Goal: Task Accomplishment & Management: Complete application form

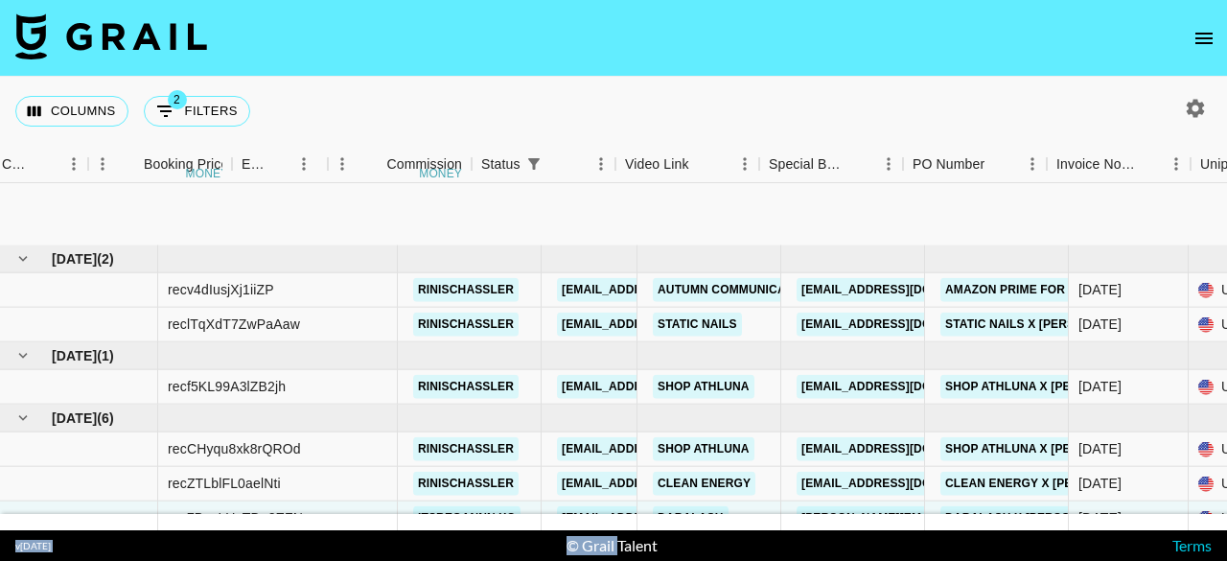
scroll to position [139, 1197]
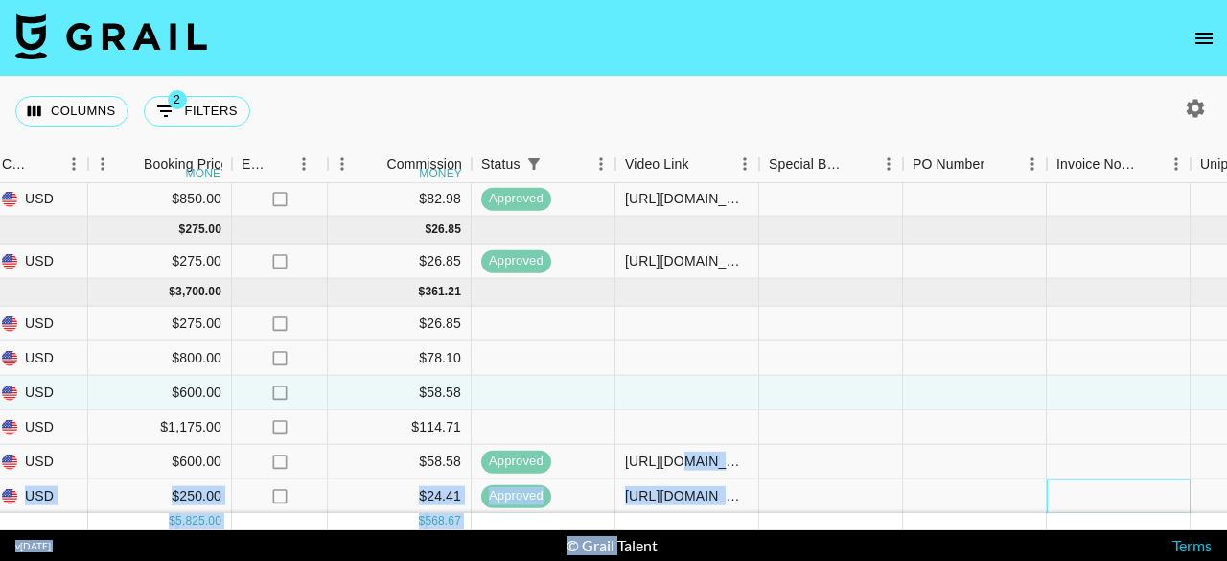
click at [1072, 479] on div at bounding box center [1119, 496] width 144 height 35
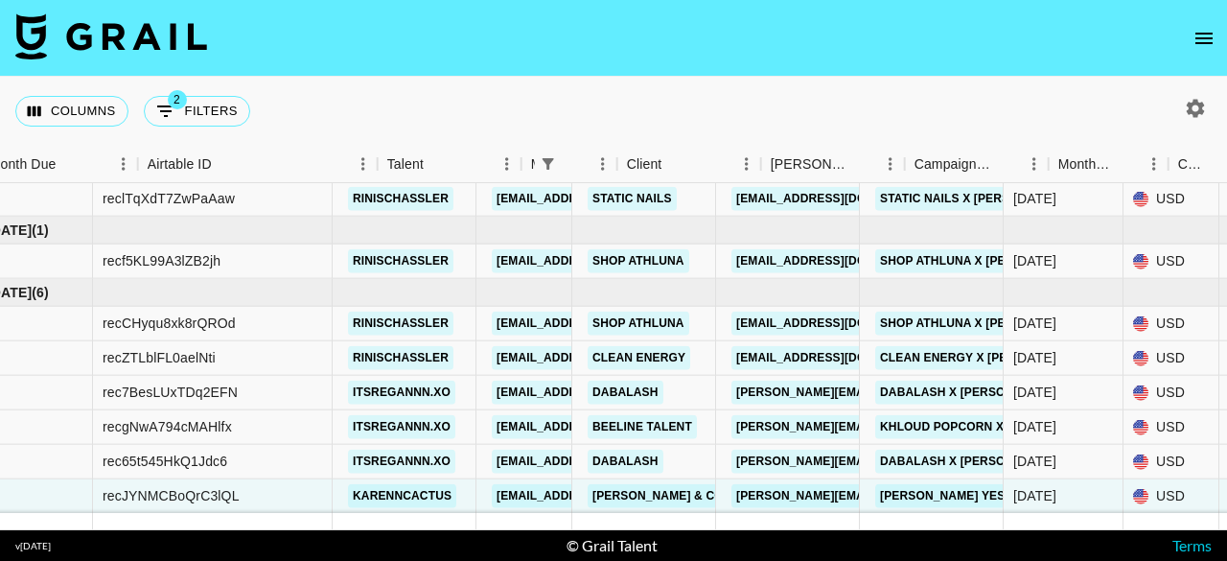
scroll to position [139, 0]
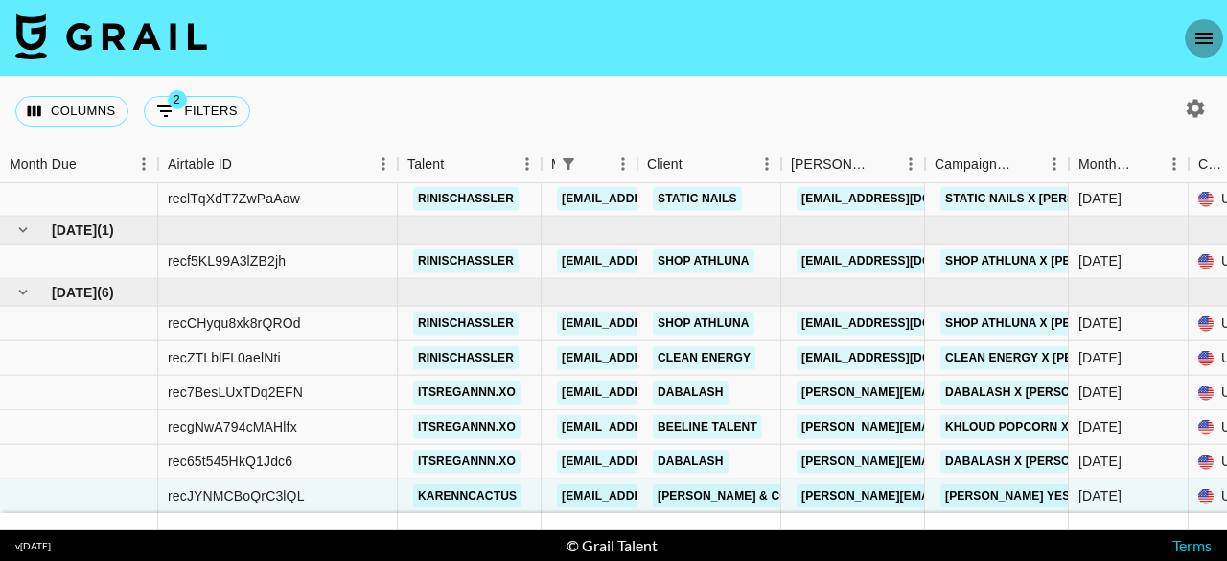
click at [1204, 38] on icon "open drawer" at bounding box center [1204, 39] width 17 height 12
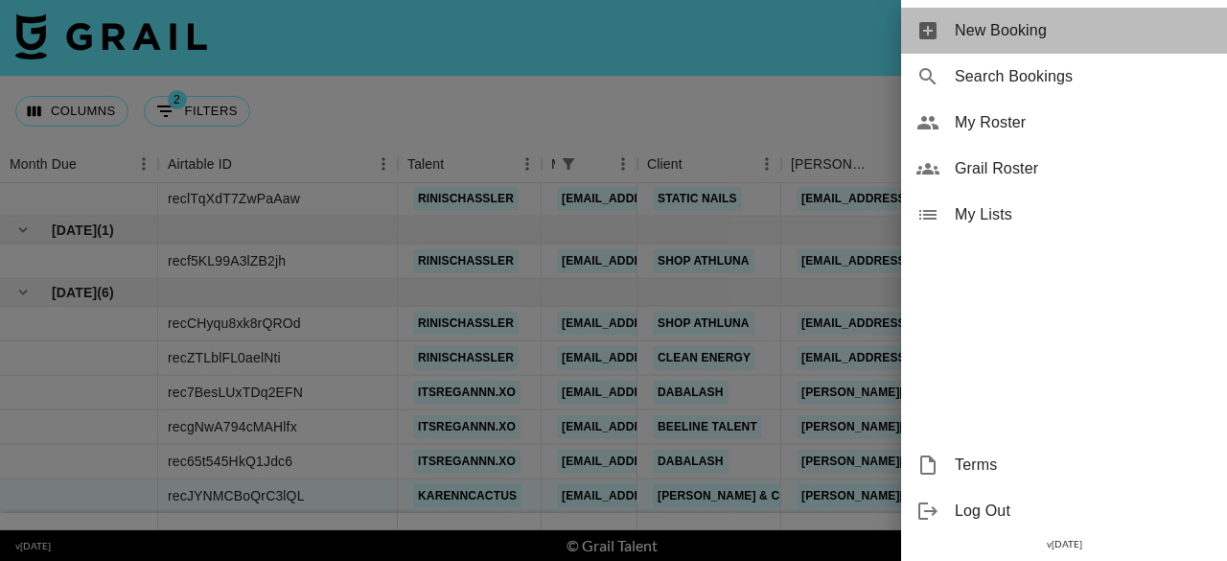
click at [1003, 27] on span "New Booking" at bounding box center [1083, 30] width 257 height 23
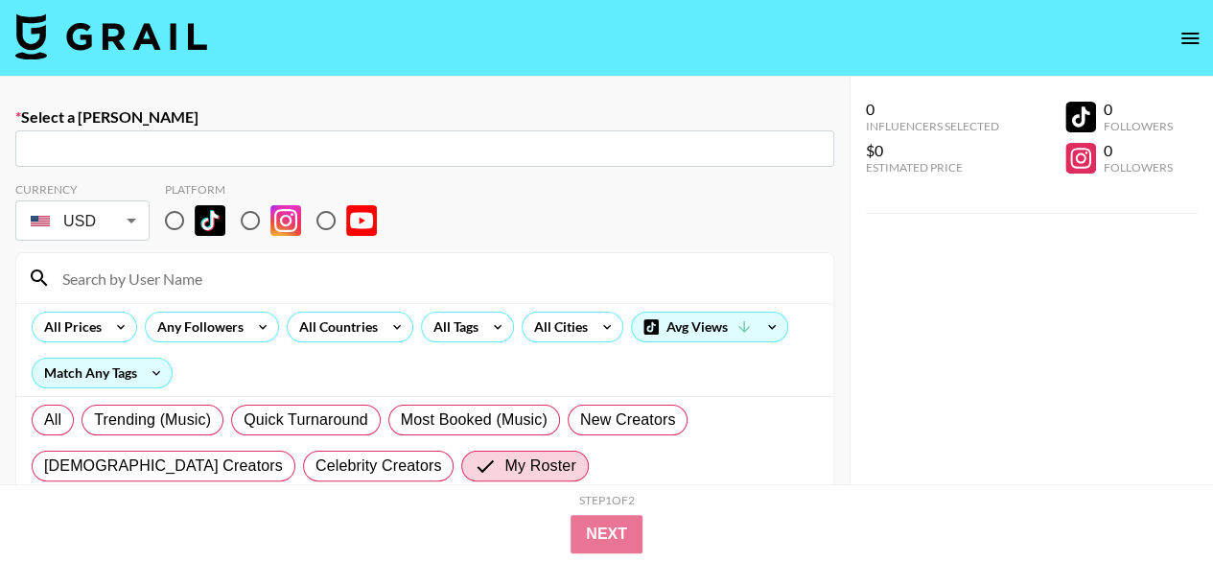
click at [137, 155] on input "text" at bounding box center [425, 149] width 796 height 22
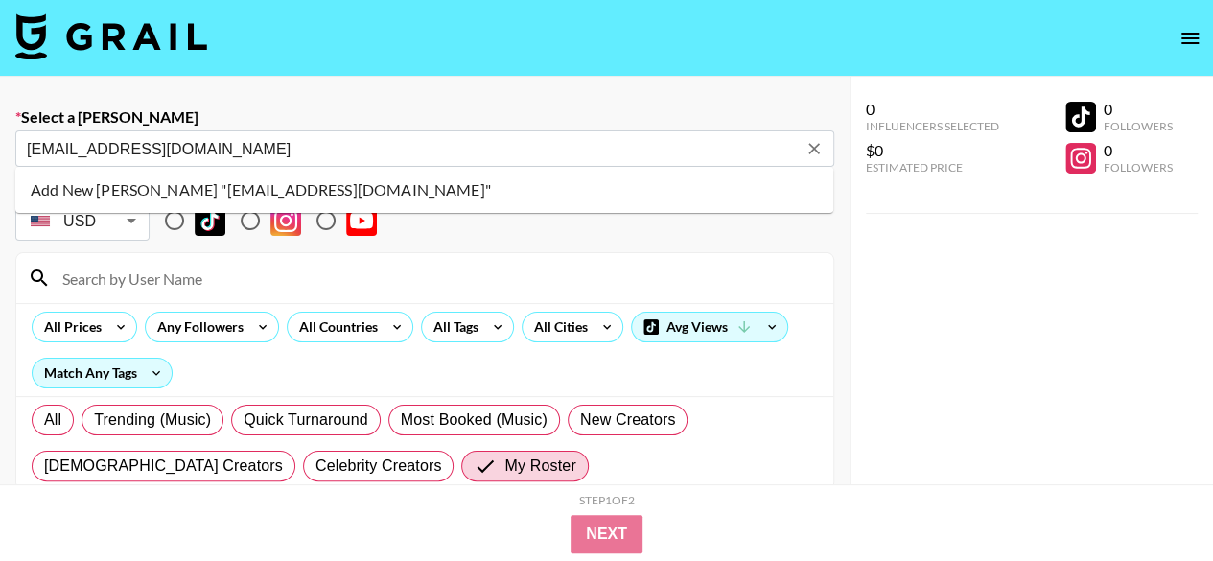
type input "[EMAIL_ADDRESS][DOMAIN_NAME]"
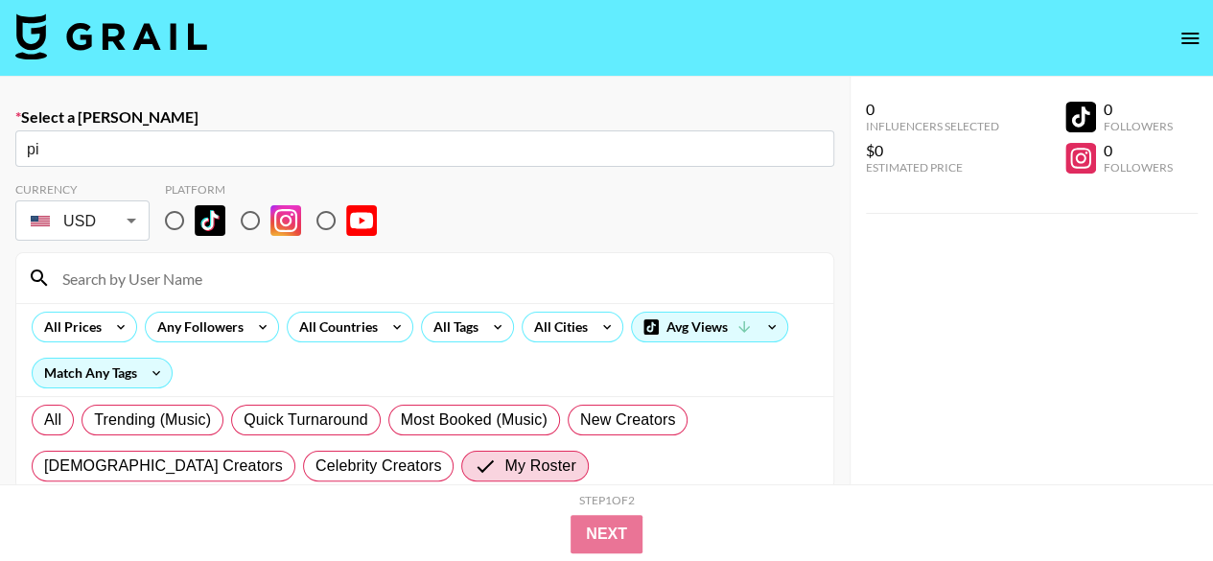
click at [303, 152] on input "pi" at bounding box center [425, 149] width 796 height 22
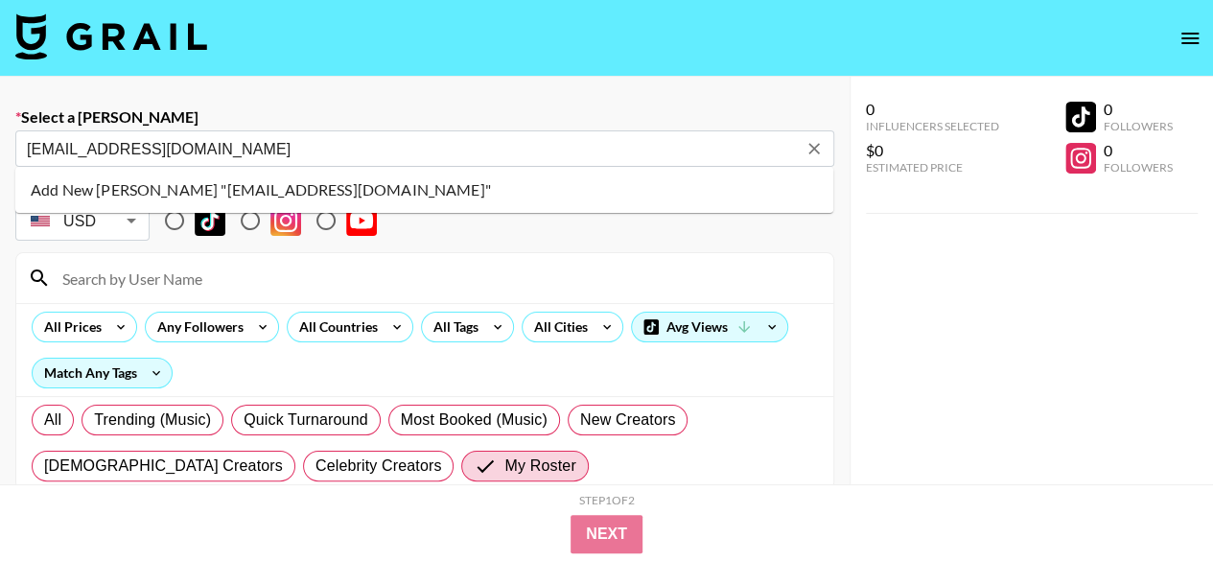
click at [283, 183] on li "Add New Booker "pippa@mightyjoy.com"" at bounding box center [424, 190] width 818 height 31
type input "Add New Booker "pippa@mightyjoy.com""
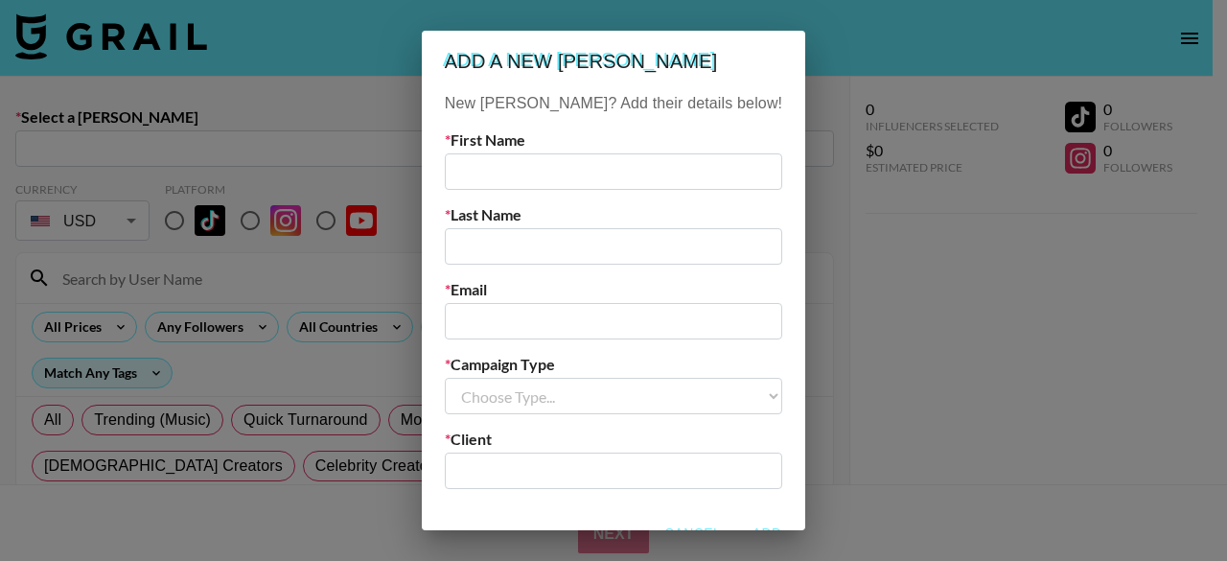
click at [515, 169] on input "text" at bounding box center [614, 171] width 338 height 36
type input "Pippa"
click at [522, 231] on input "text" at bounding box center [614, 246] width 338 height 36
type input "Shapiro"
click at [572, 320] on input "email" at bounding box center [614, 321] width 338 height 36
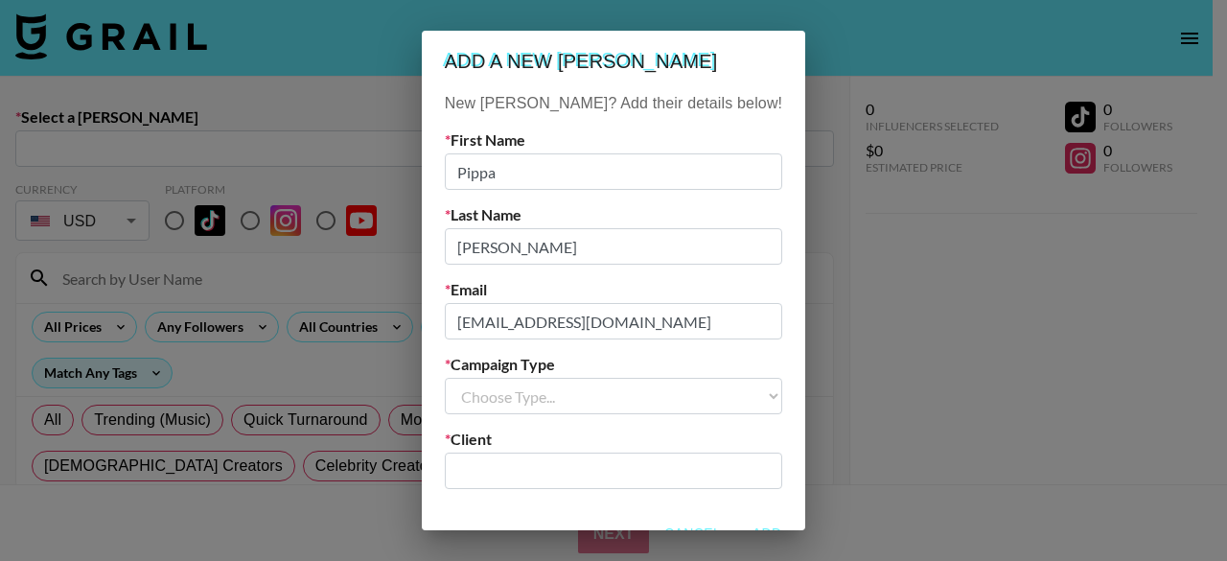
type input "[EMAIL_ADDRESS][DOMAIN_NAME]"
click at [593, 402] on select "Choose Type... Song Promos Brand Promos" at bounding box center [614, 396] width 338 height 36
select select "Brand"
click at [477, 378] on select "Choose Type... Song Promos Brand Promos" at bounding box center [614, 396] width 338 height 36
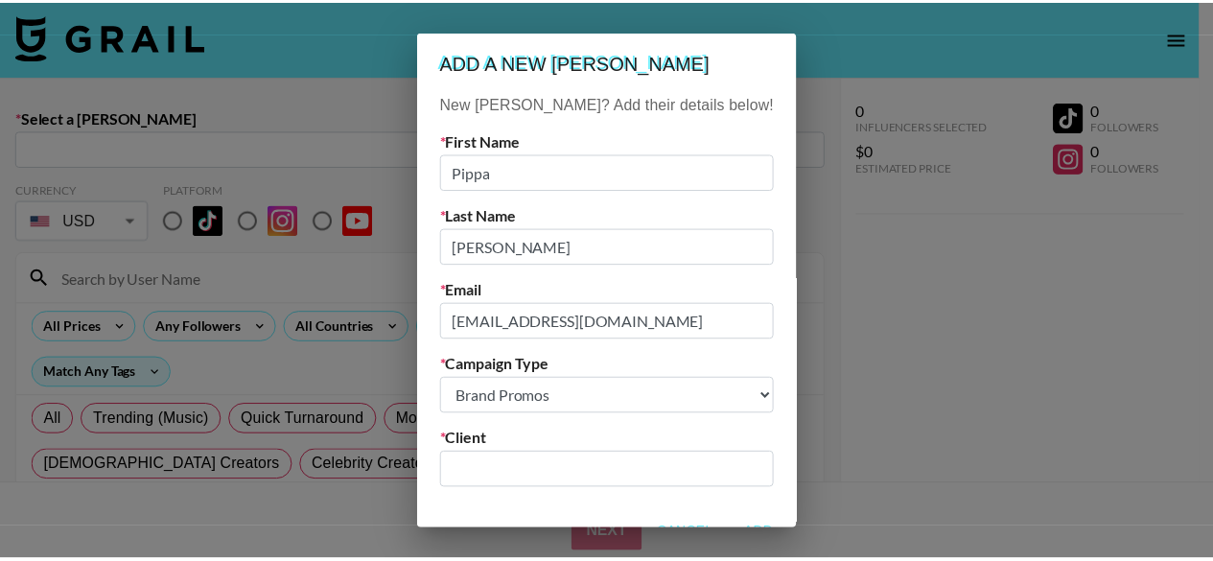
scroll to position [28, 0]
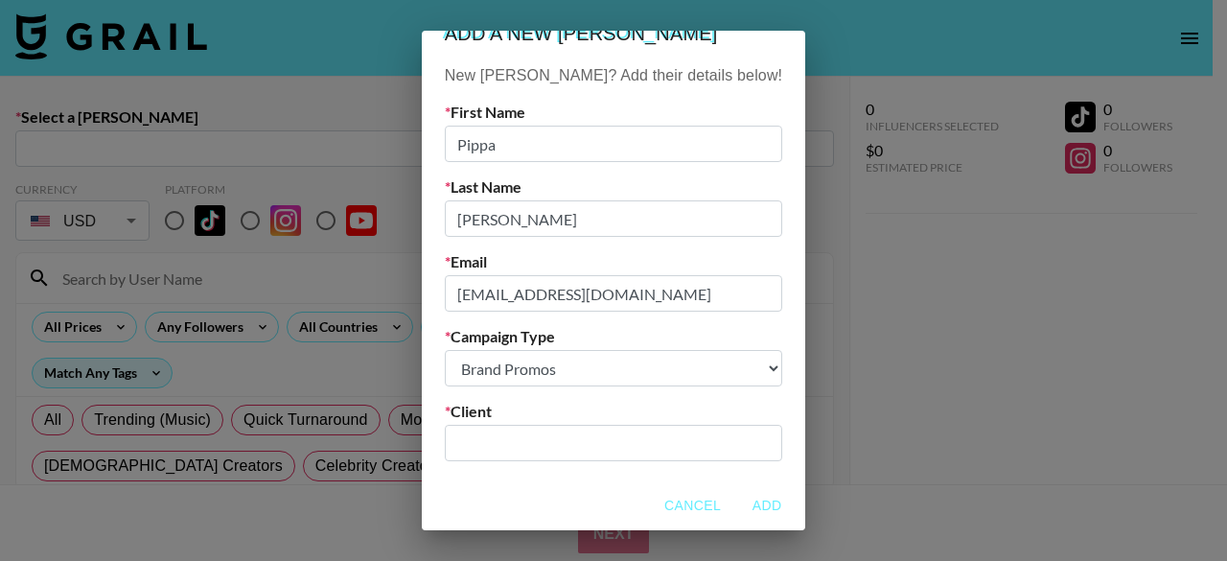
click at [512, 445] on input "text" at bounding box center [613, 443] width 315 height 22
click at [525, 443] on input "text" at bounding box center [613, 443] width 315 height 22
click at [511, 444] on input "Mighty" at bounding box center [613, 443] width 315 height 22
click at [600, 446] on input "Mighty" at bounding box center [600, 443] width 289 height 22
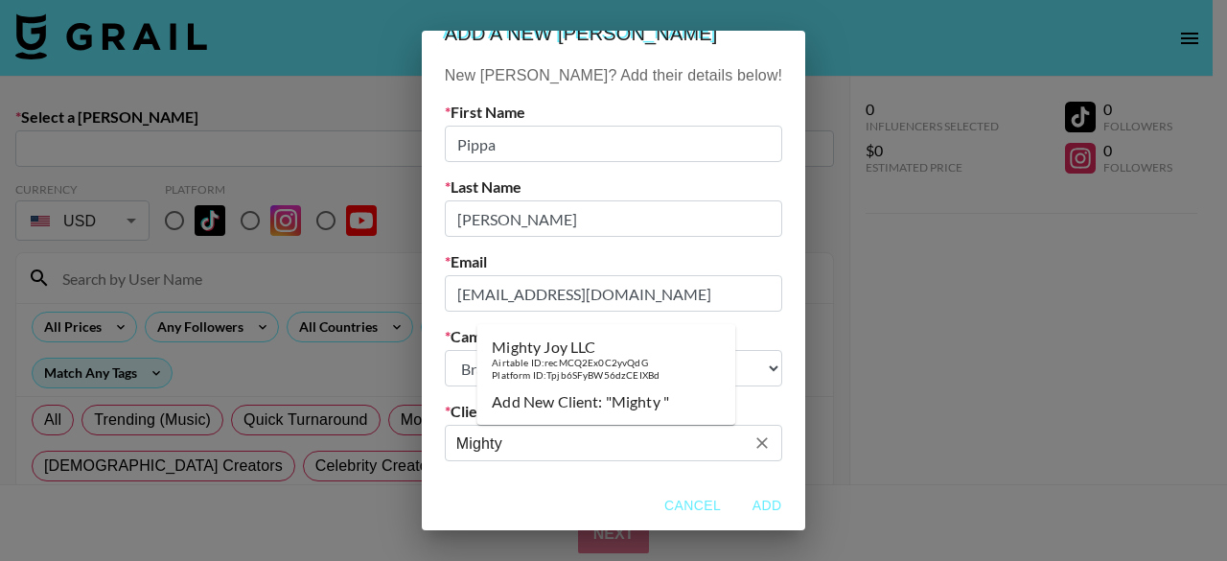
click at [576, 370] on div "Platform ID: Tpjb6SFyBW56dzCEIXBd" at bounding box center [576, 375] width 168 height 12
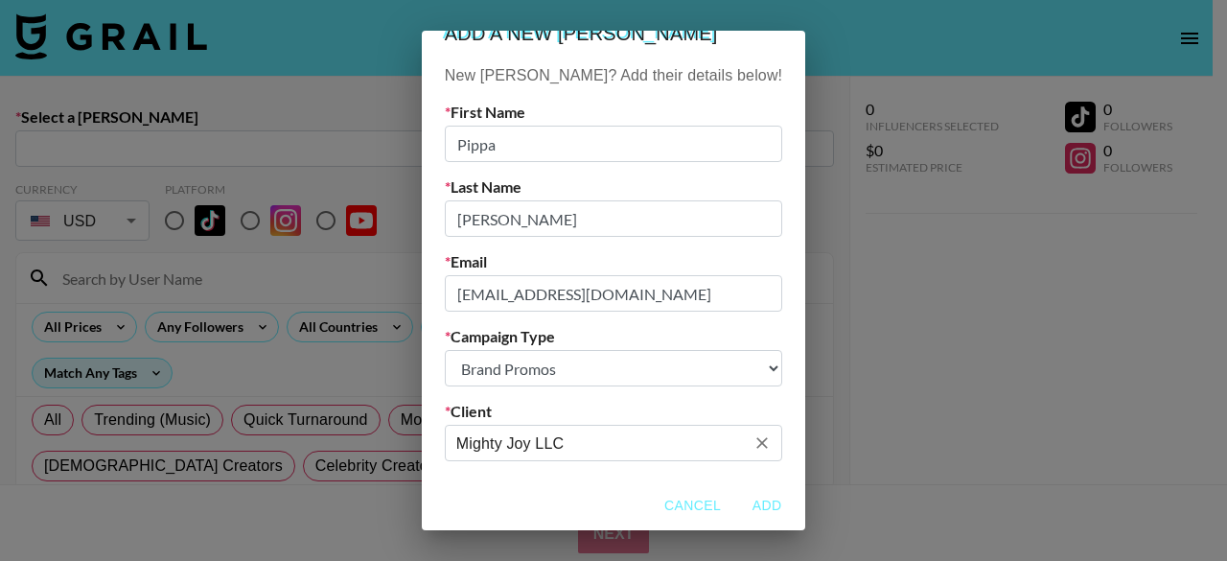
type input "Mighty Joy LLC"
click at [736, 504] on button "Add" at bounding box center [766, 505] width 61 height 35
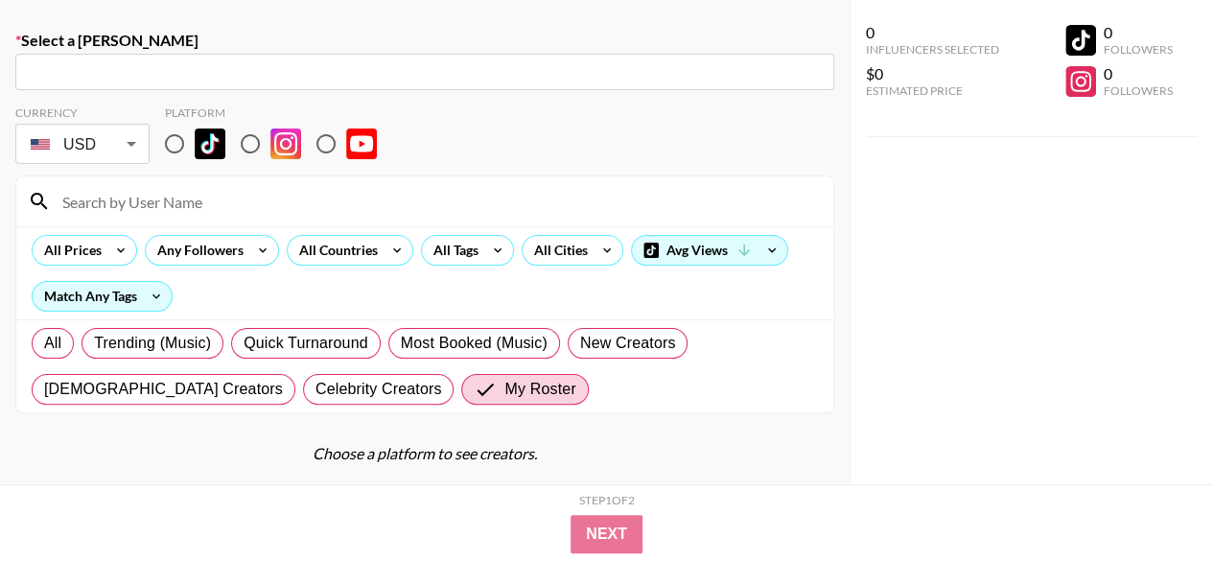
scroll to position [48, 0]
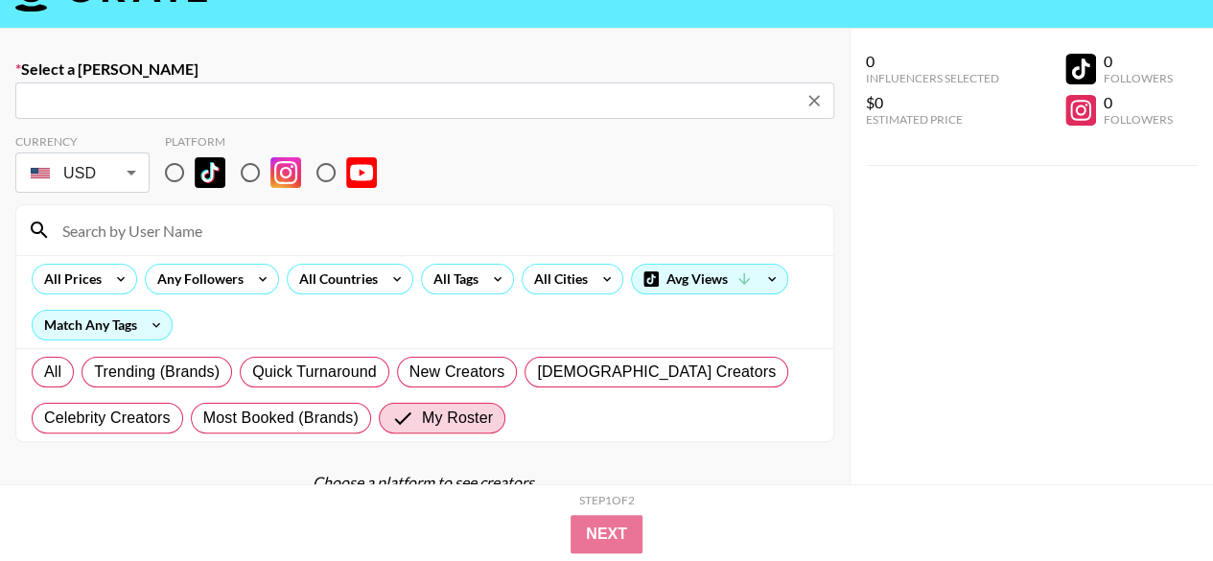
type input "pippa@mightyjoy.com: Pippa Shapiro -- Mighty Joy LLC -- BsWNlfRRVWdz7nCPw8FK3WY…"
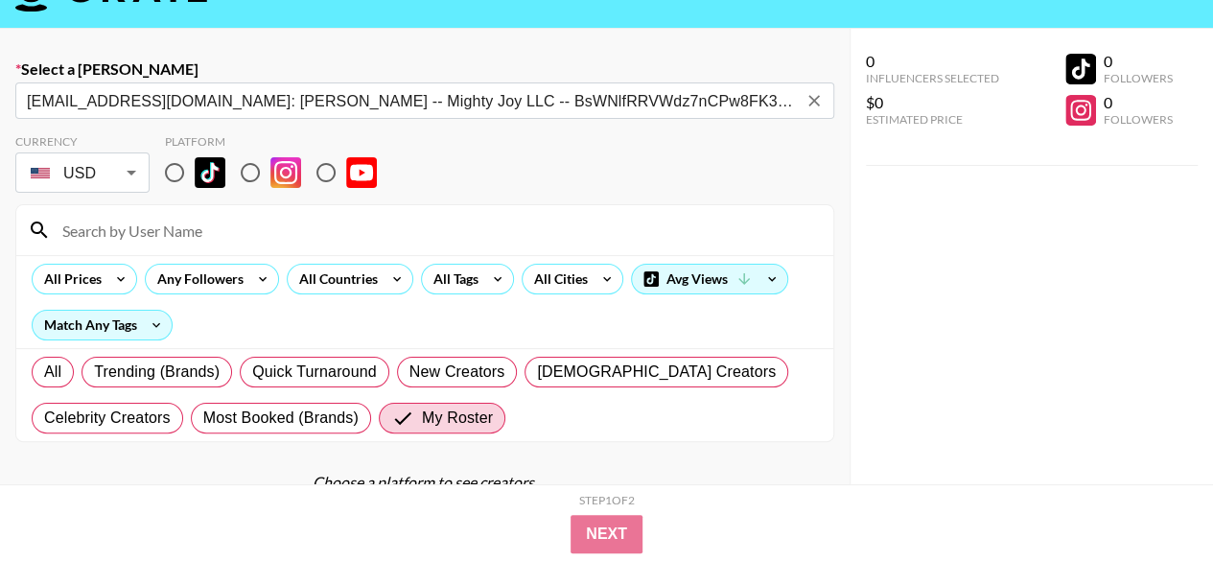
scroll to position [39, 0]
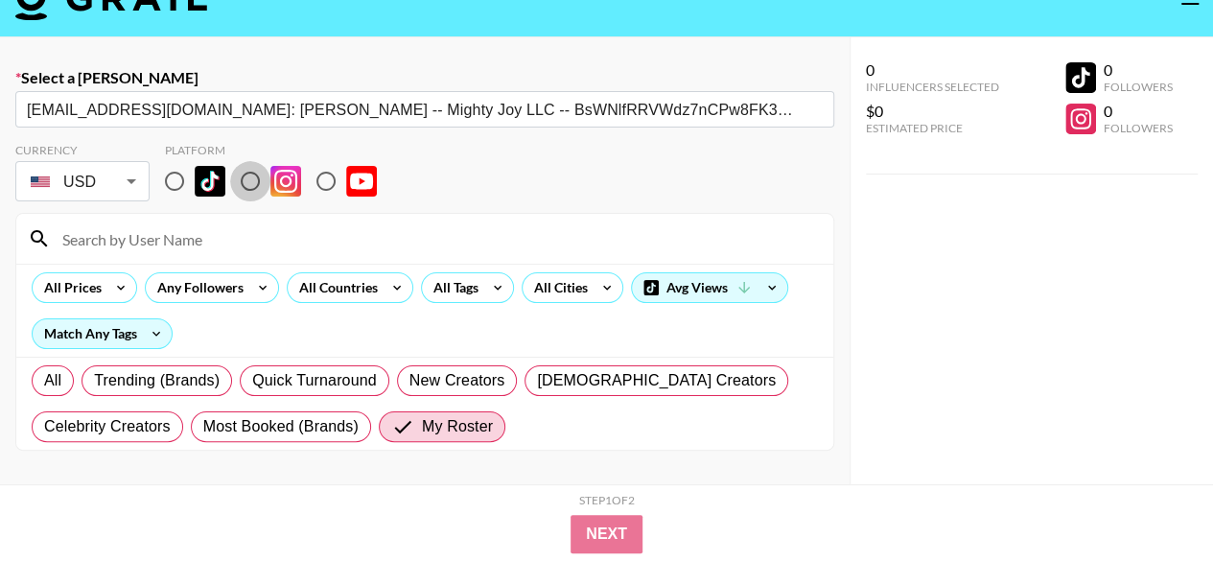
click at [258, 178] on input "radio" at bounding box center [250, 181] width 40 height 40
radio input "true"
click at [370, 243] on input at bounding box center [436, 238] width 771 height 31
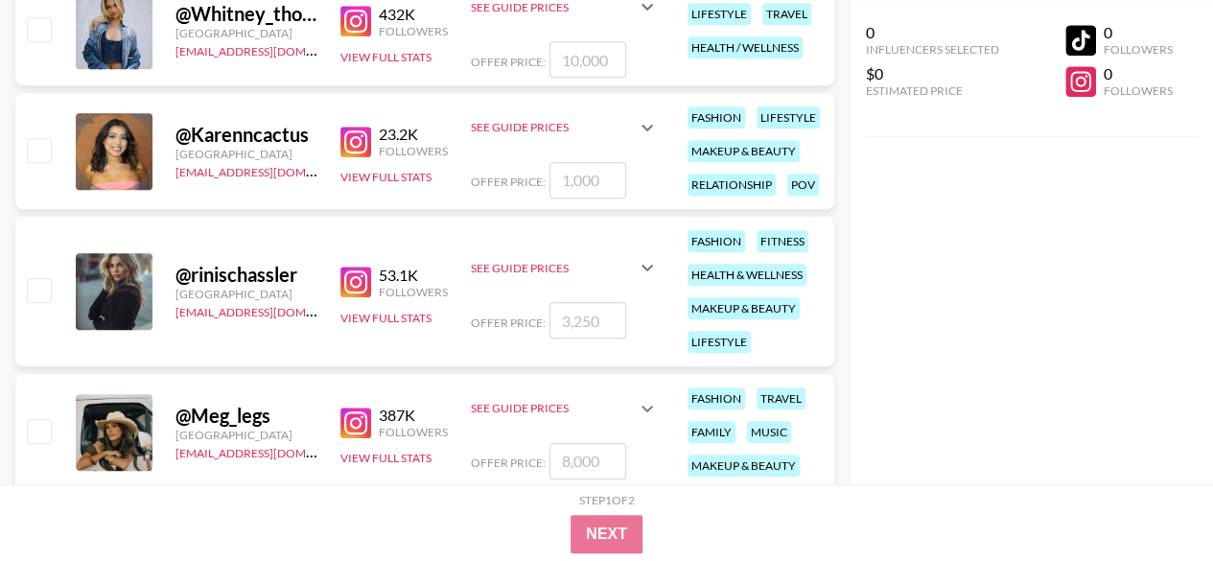
scroll to position [692, 0]
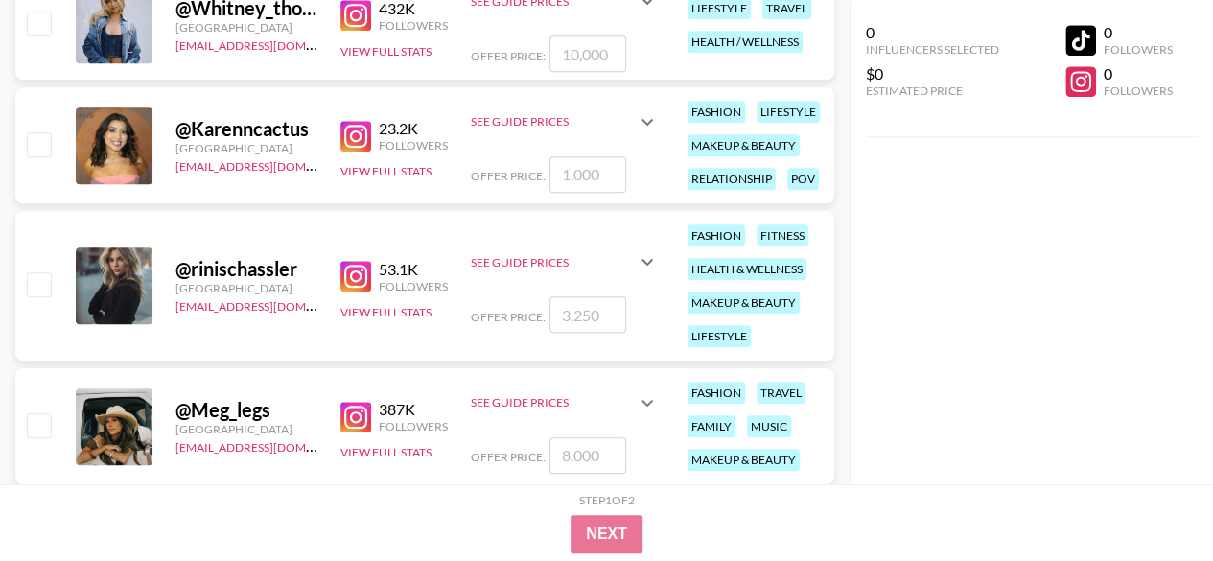
click at [577, 173] on input "number" at bounding box center [587, 174] width 77 height 36
type input "12"
checkbox input "true"
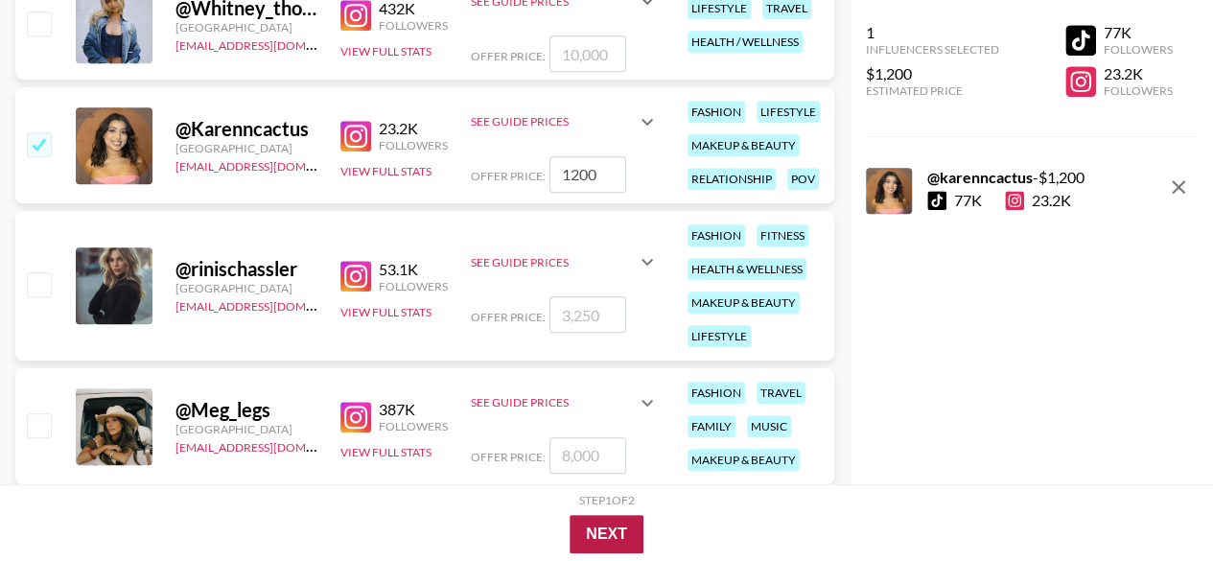
type input "1200"
click at [625, 529] on button "Next" at bounding box center [607, 534] width 74 height 38
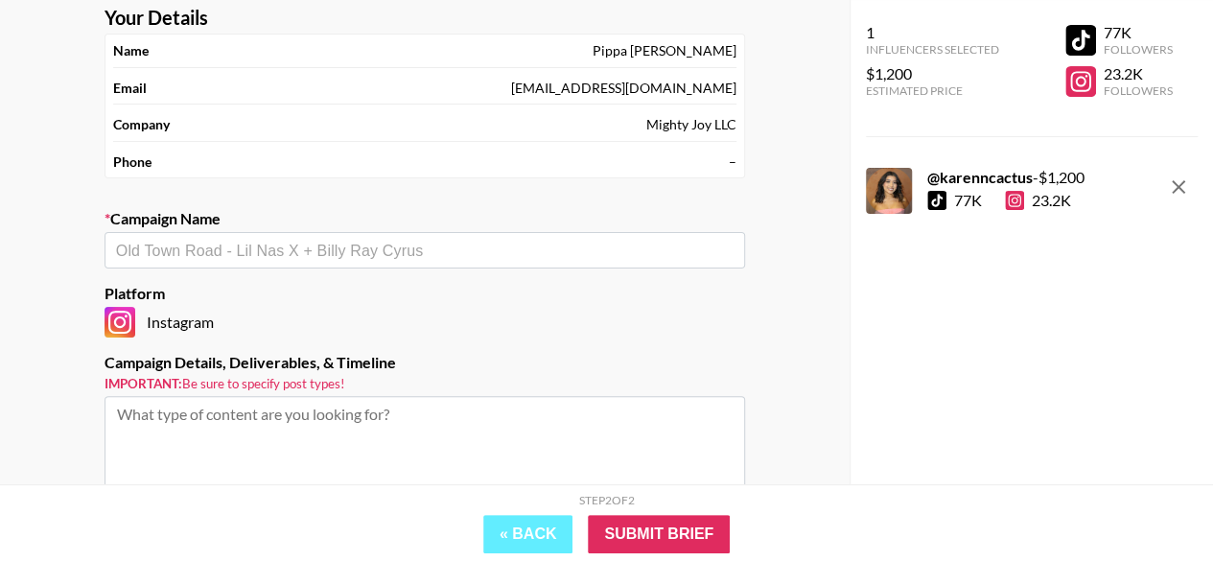
scroll to position [124, 0]
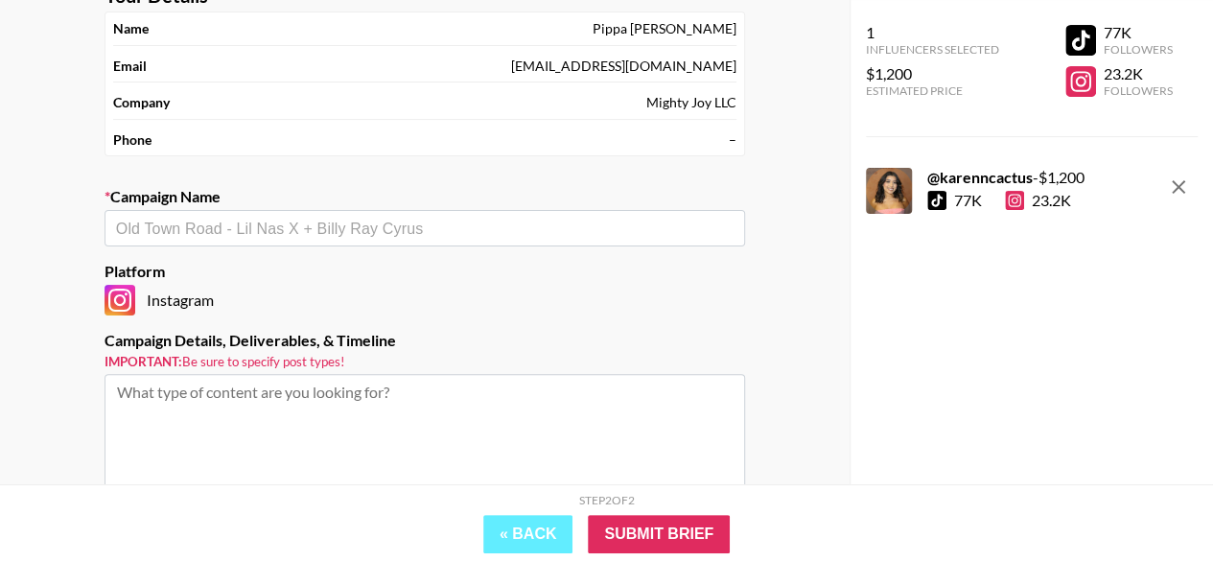
click at [353, 220] on input "text" at bounding box center [425, 229] width 618 height 22
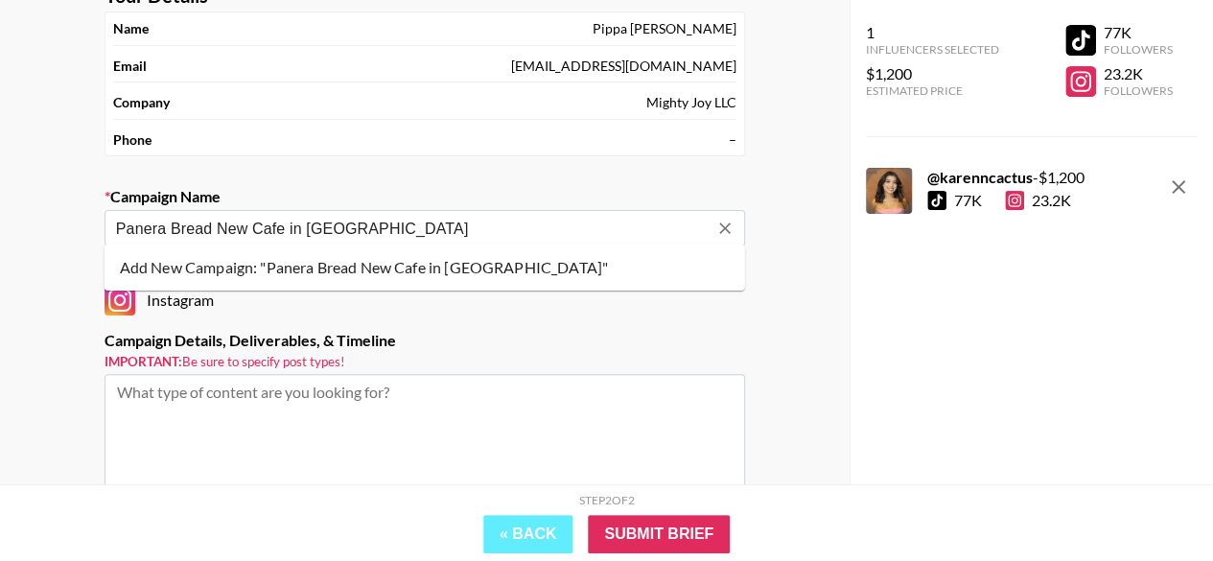
click at [320, 262] on li "Add New Campaign: "Panera Bread New Cafe in Bulverde"" at bounding box center [425, 267] width 641 height 31
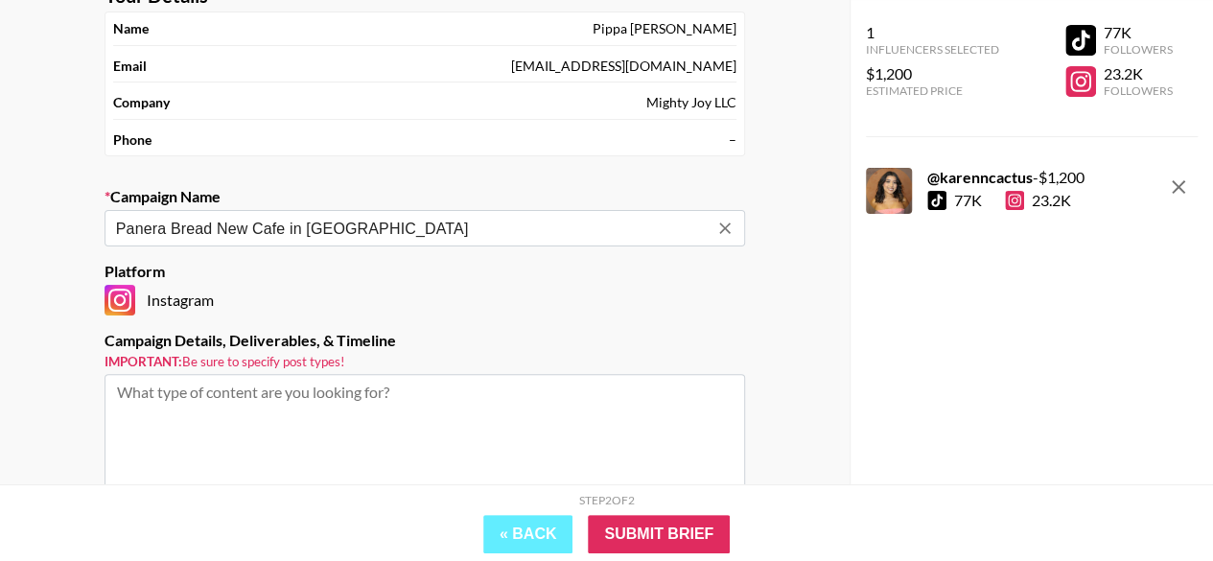
type input "Panera Bread New Cafe in [GEOGRAPHIC_DATA]"
click at [307, 404] on textarea at bounding box center [425, 446] width 641 height 144
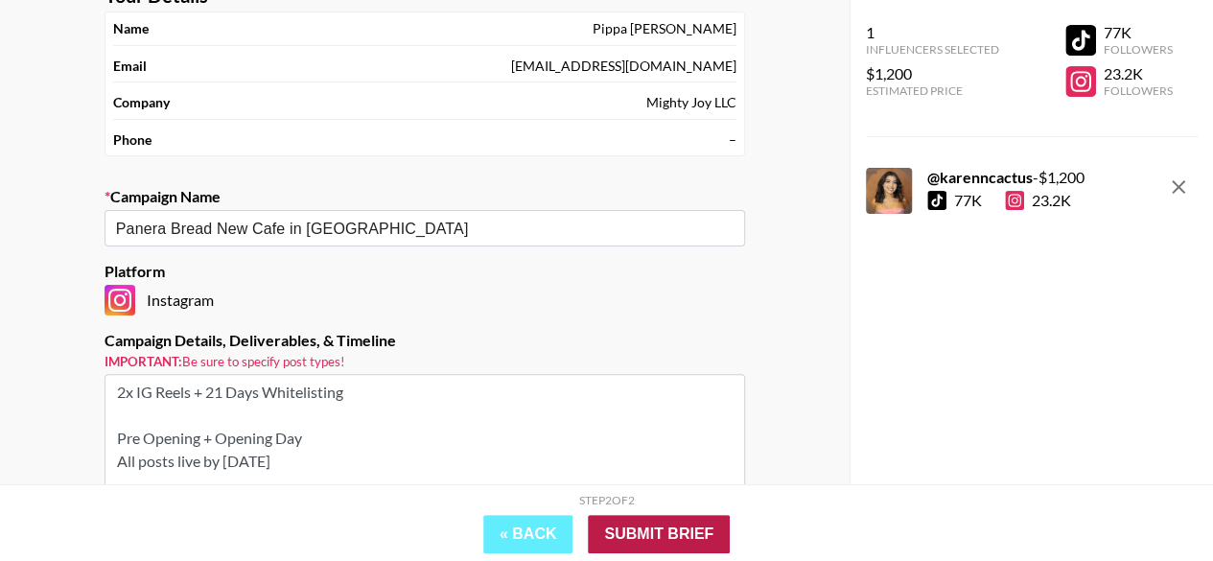
type textarea "2x IG Reels + 21 Days Whitelisting Pre Opening + Opening Day All posts live by …"
click at [656, 536] on input "Submit Brief" at bounding box center [659, 534] width 142 height 38
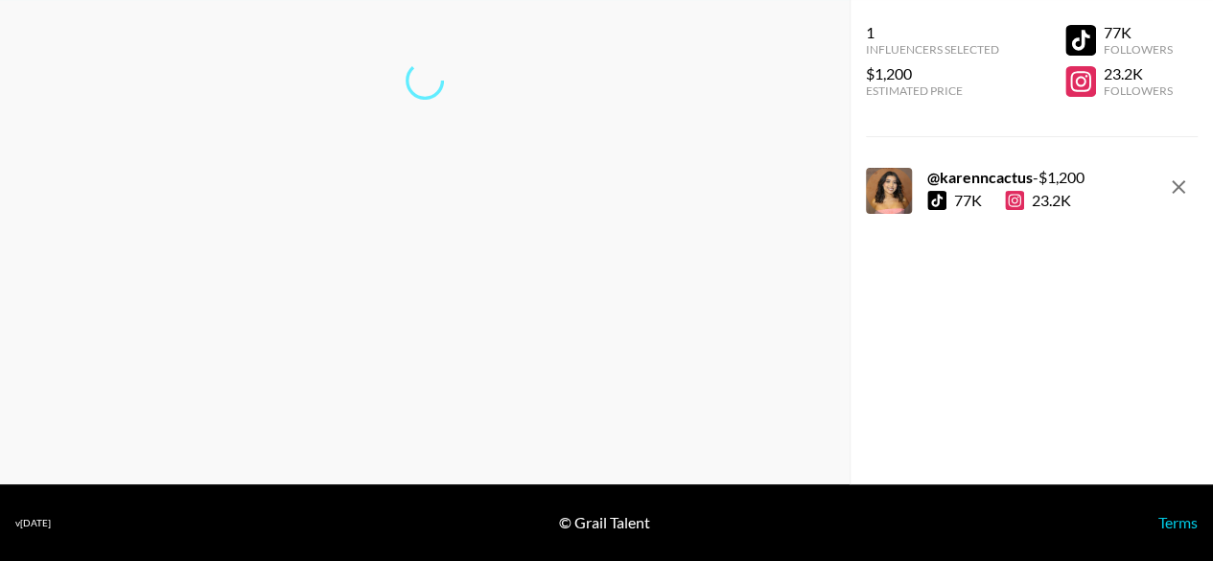
scroll to position [77, 0]
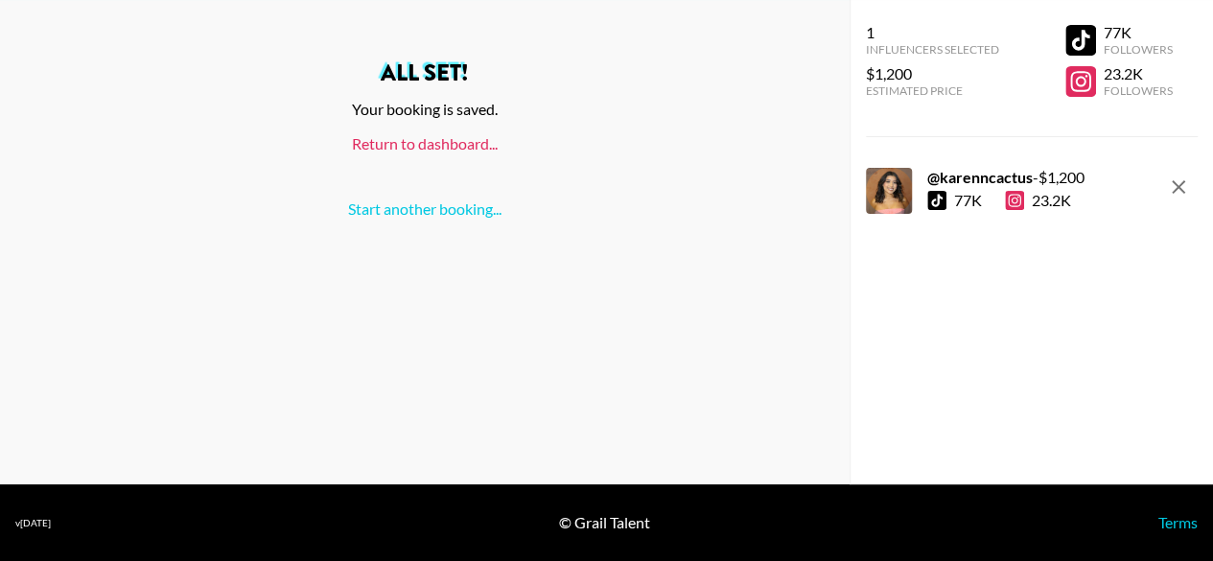
click at [468, 147] on link "Return to dashboard..." at bounding box center [425, 143] width 146 height 18
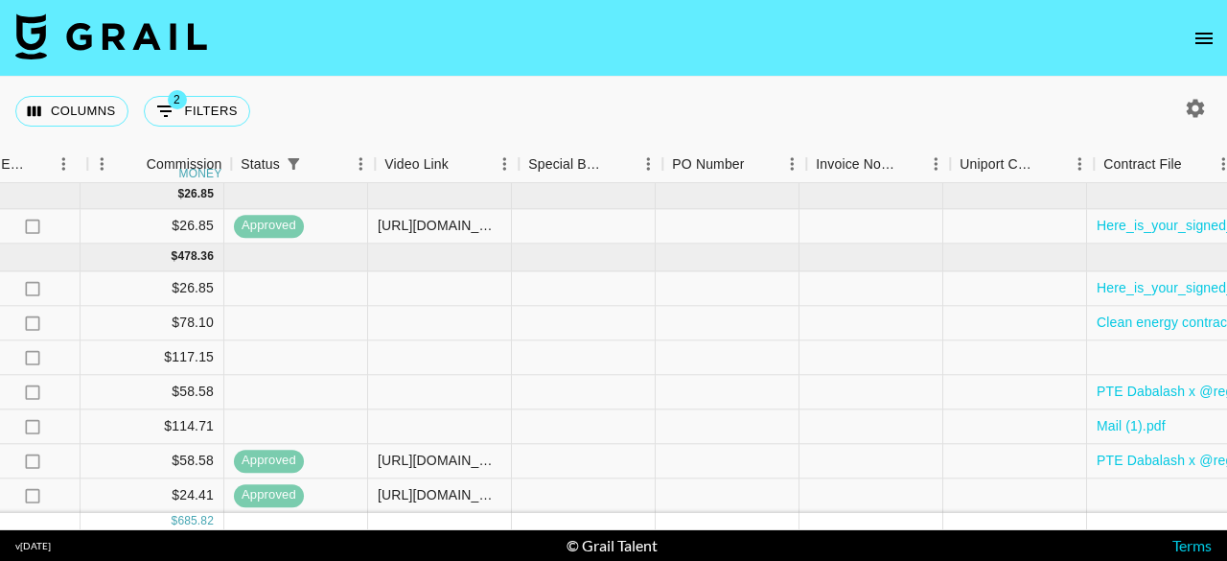
scroll to position [174, 1506]
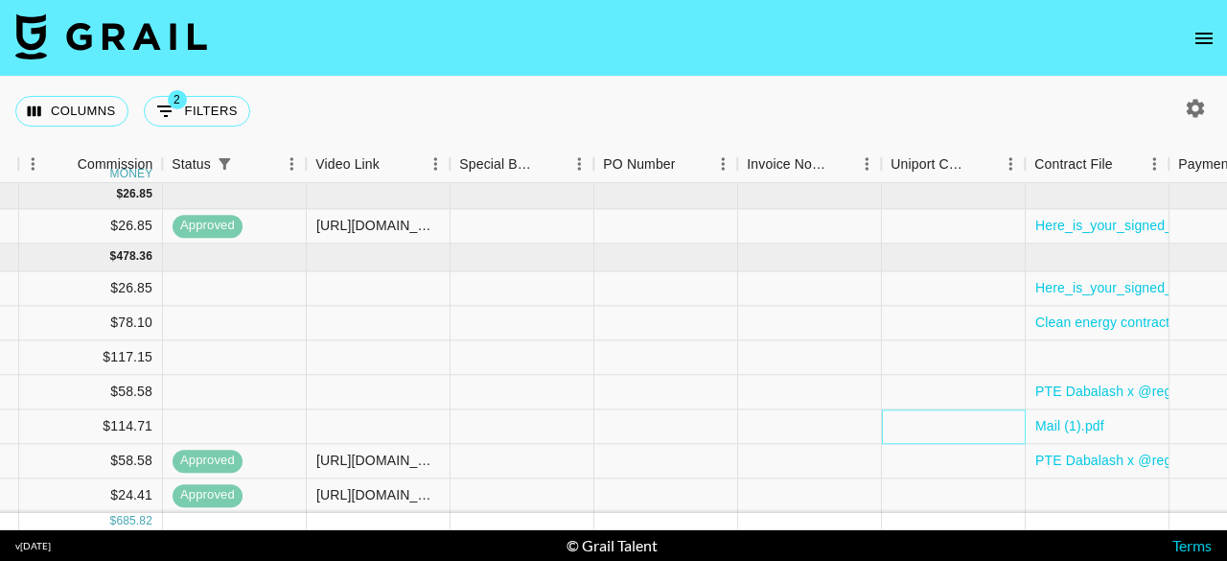
click at [910, 411] on div at bounding box center [954, 426] width 144 height 35
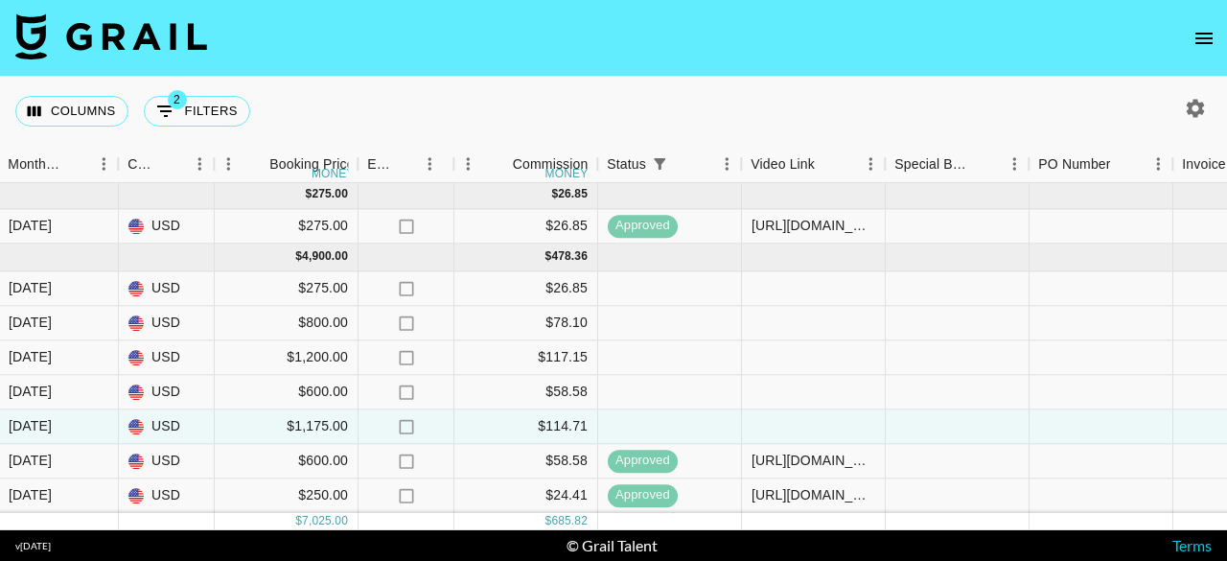
scroll to position [174, 1072]
